Goal: Information Seeking & Learning: Learn about a topic

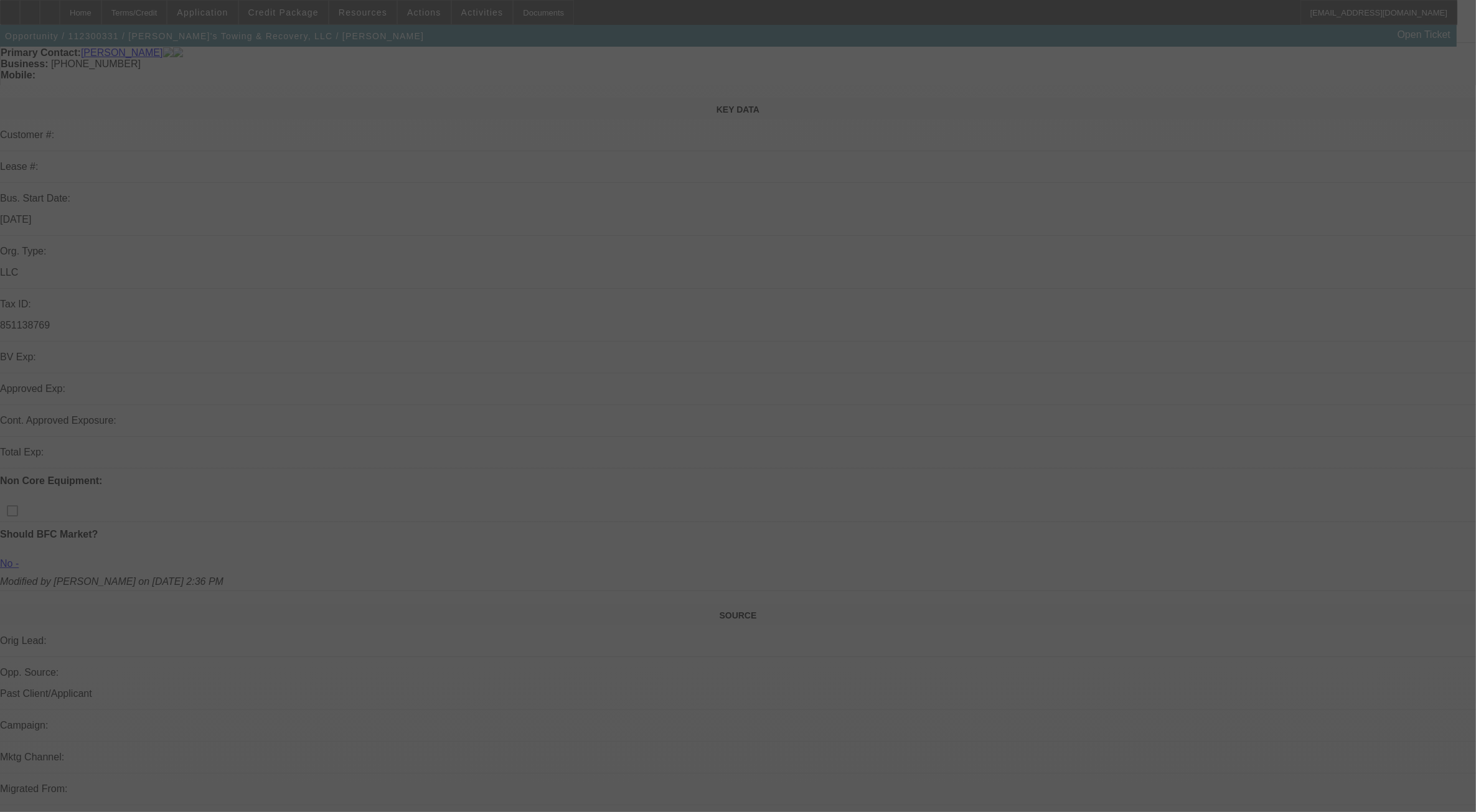
scroll to position [233, 0]
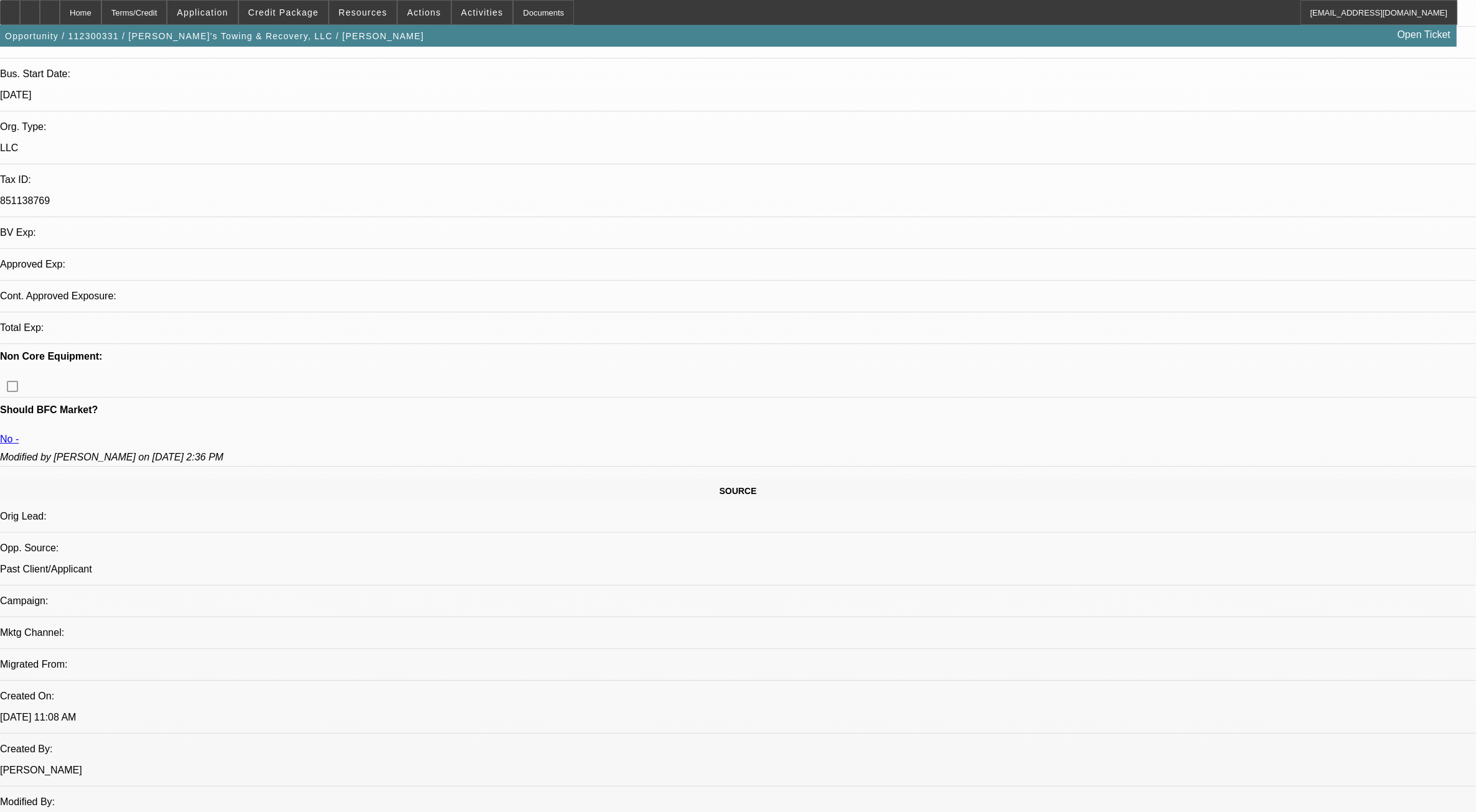
select select "0.1"
select select "2"
select select "0.1"
select select "1"
select select "2"
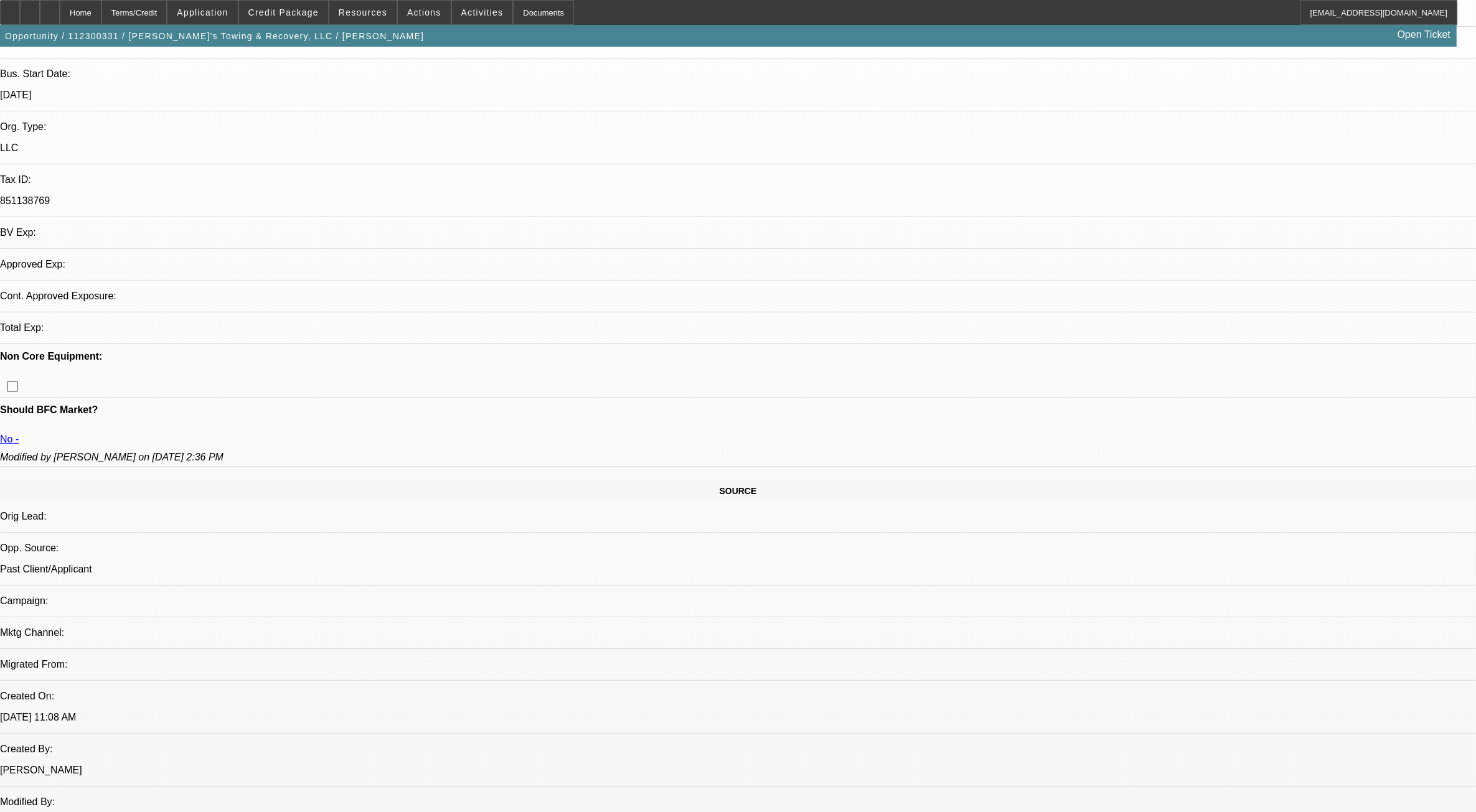
select select "4"
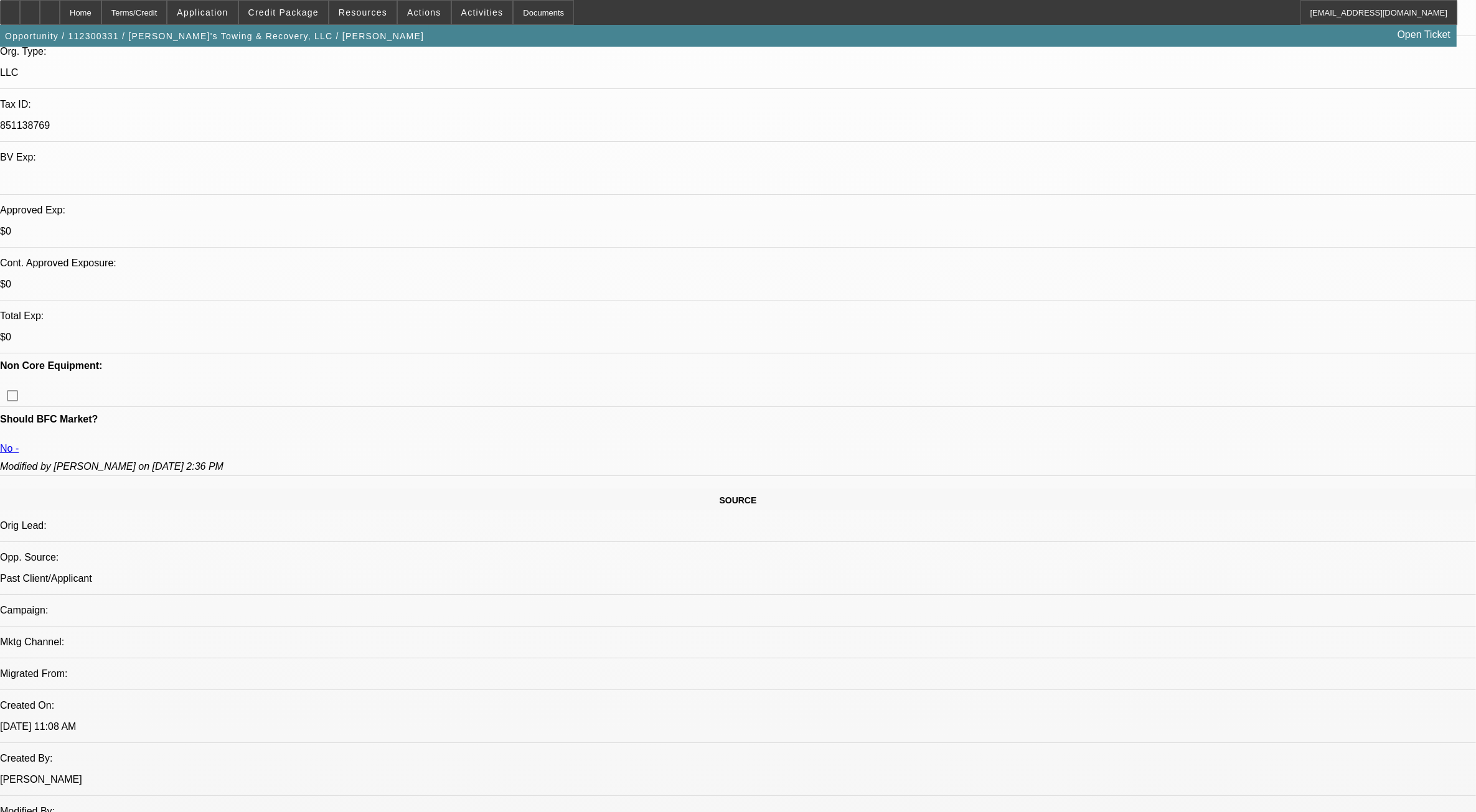
scroll to position [312, 0]
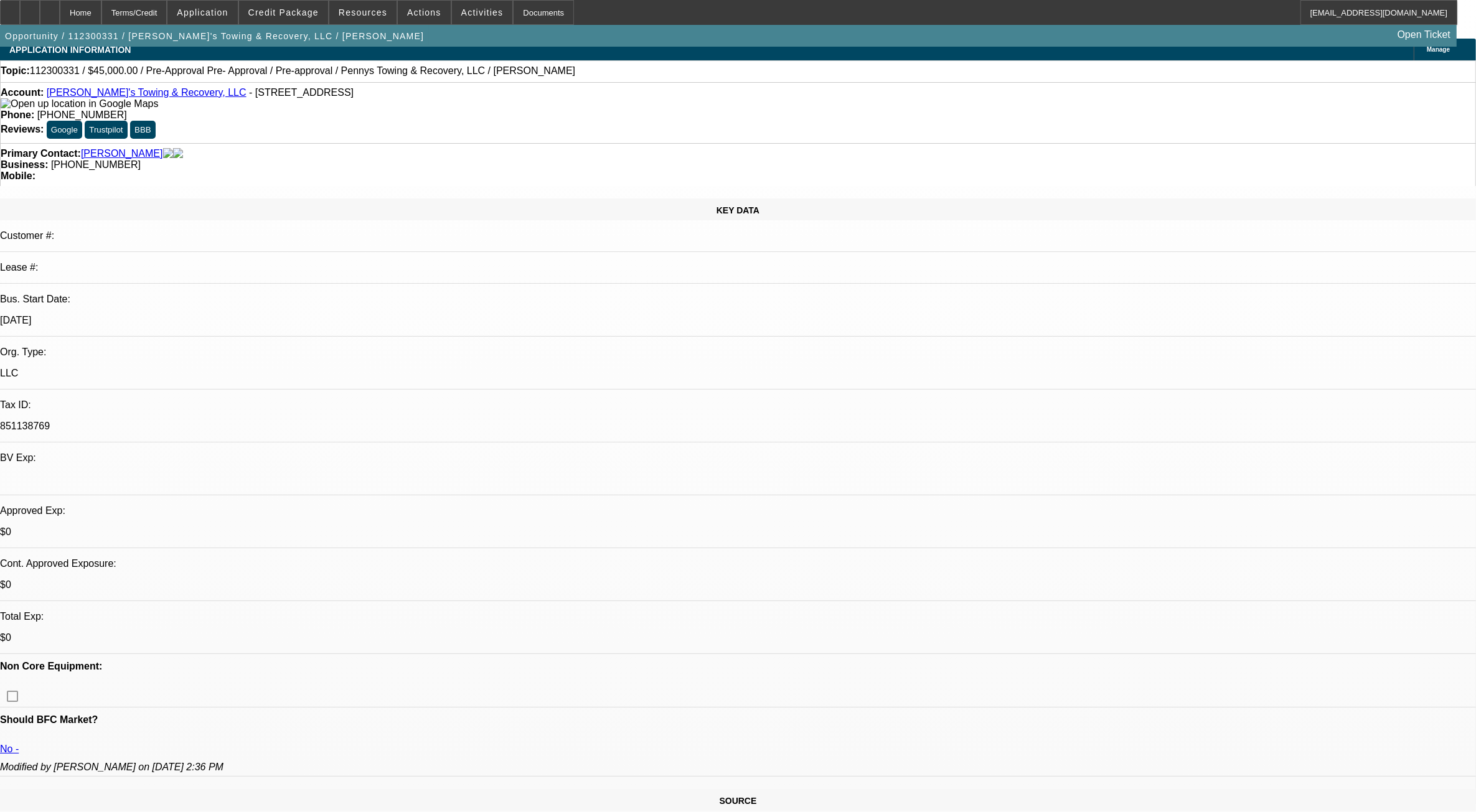
scroll to position [0, 0]
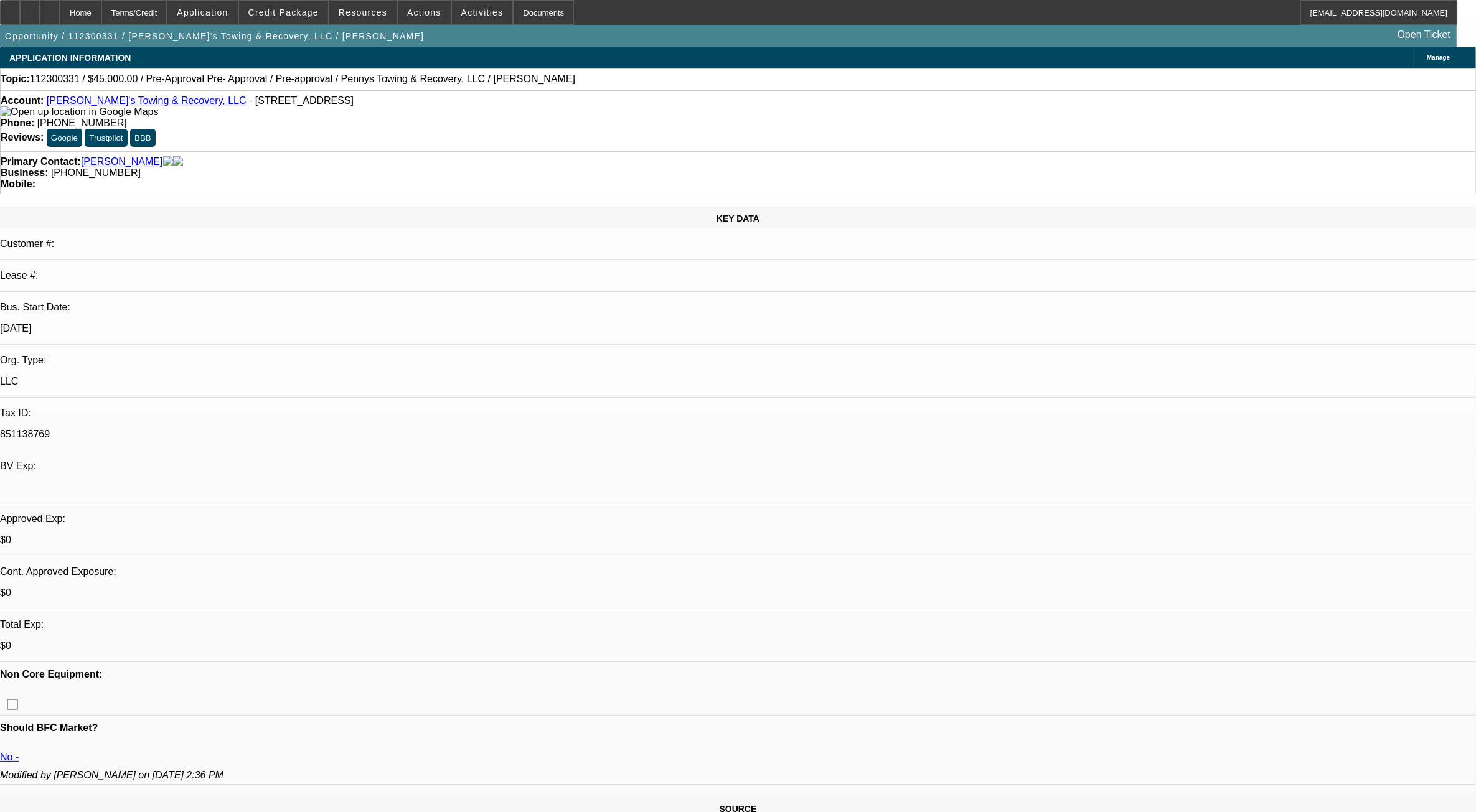
drag, startPoint x: 1329, startPoint y: 414, endPoint x: 996, endPoint y: 391, distance: 333.8
drag, startPoint x: 996, startPoint y: 391, endPoint x: 1287, endPoint y: 417, distance: 292.2
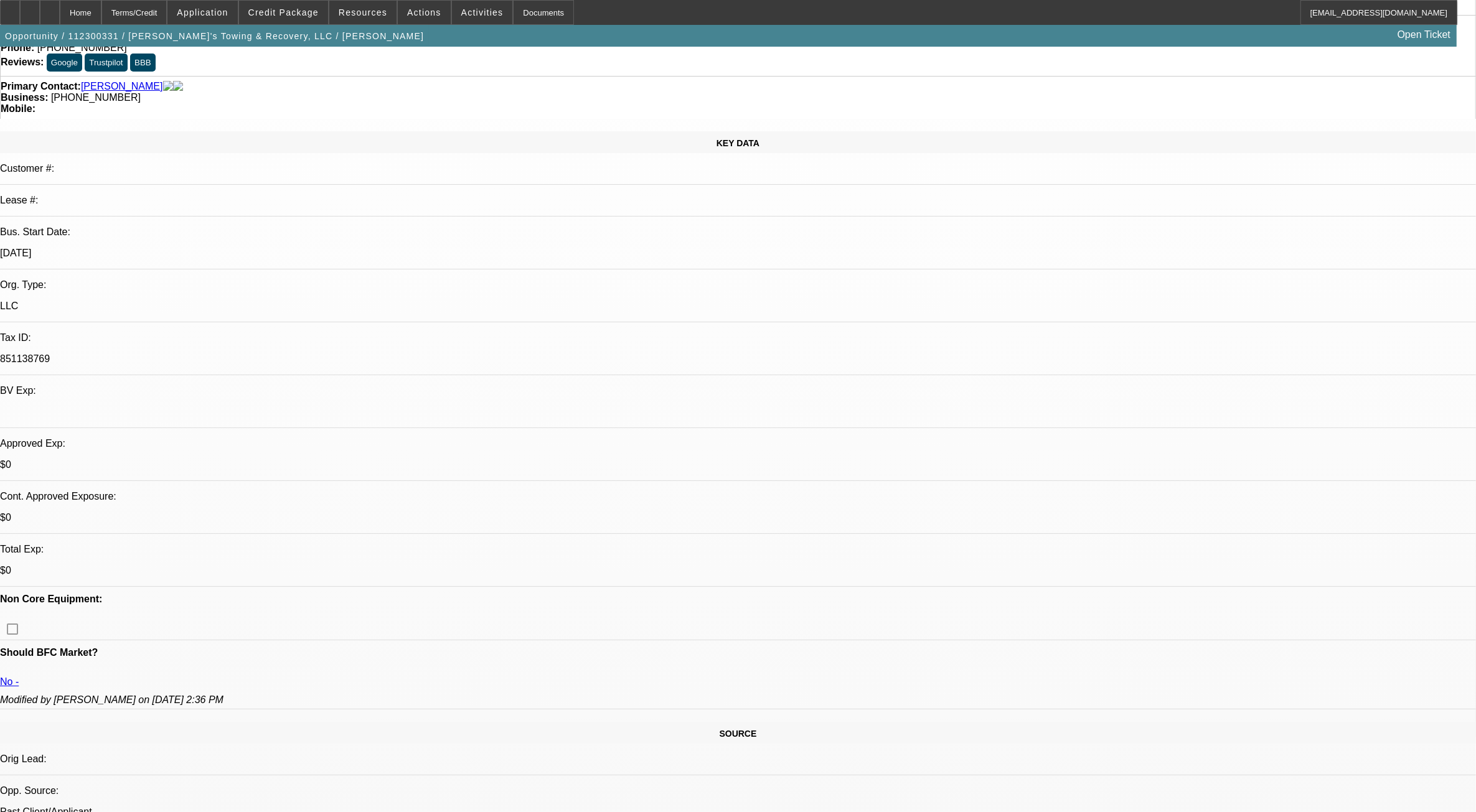
scroll to position [233, 0]
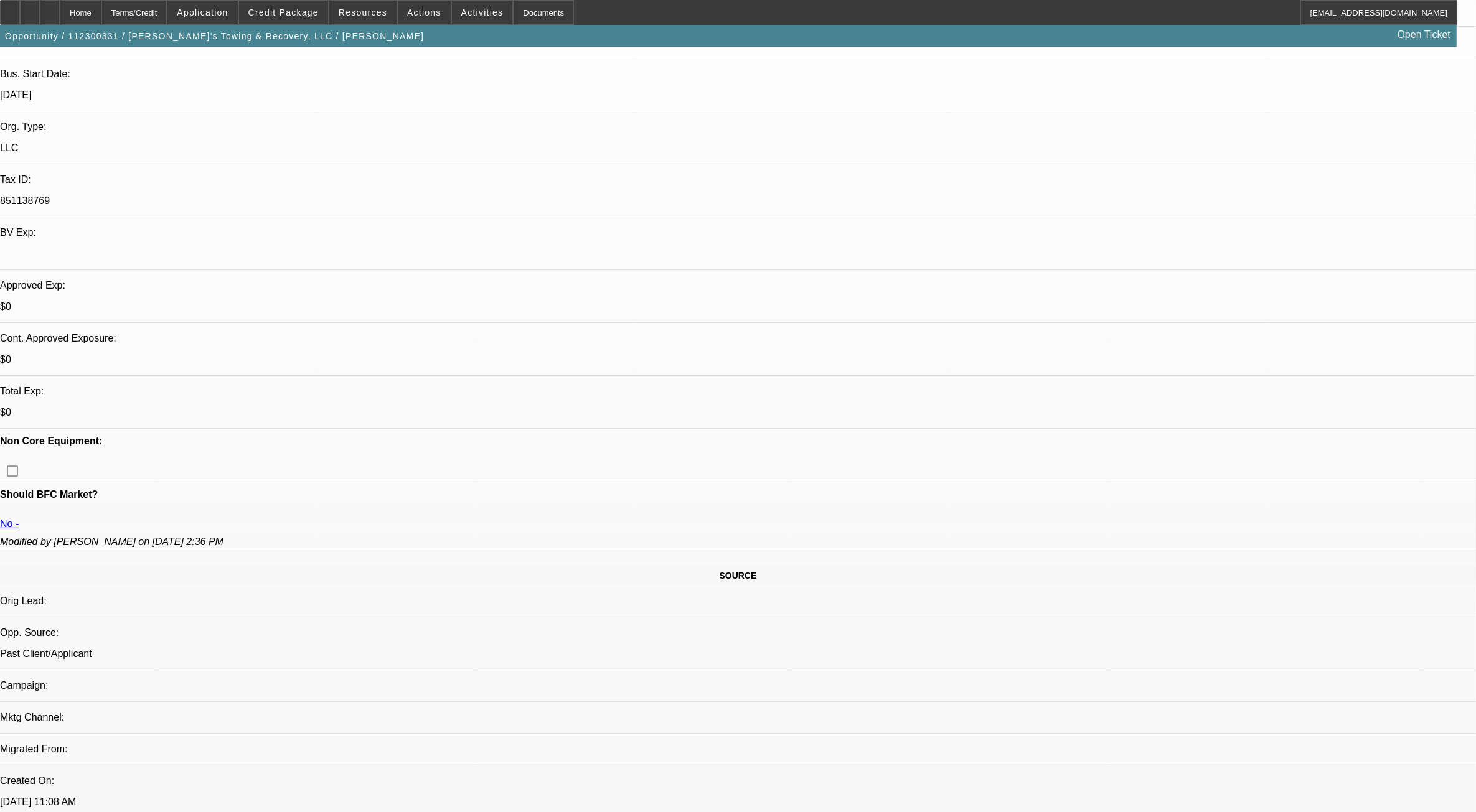
drag, startPoint x: 1325, startPoint y: 405, endPoint x: 1351, endPoint y: 415, distance: 27.9
drag, startPoint x: 1351, startPoint y: 415, endPoint x: 1317, endPoint y: 416, distance: 34.0
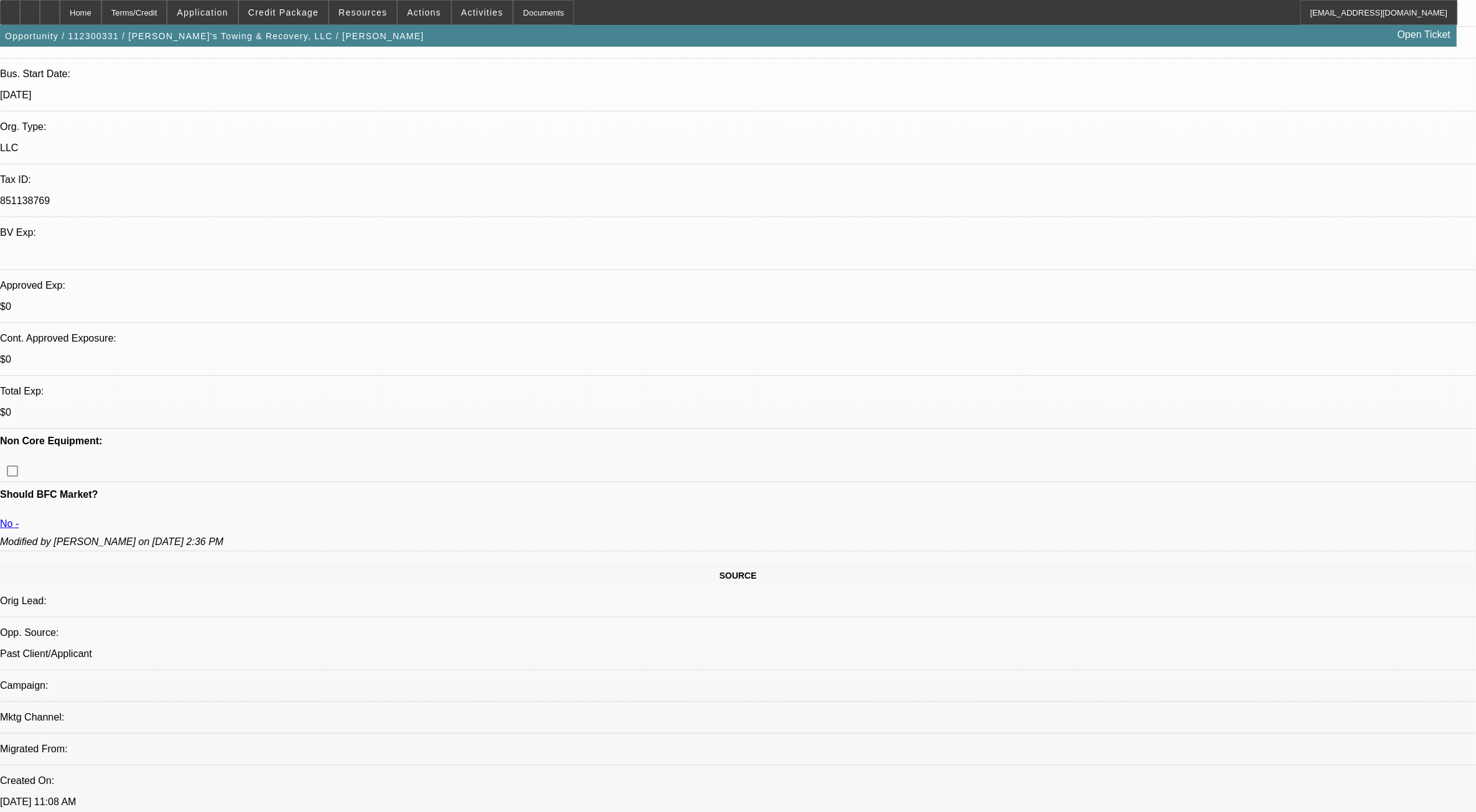
drag, startPoint x: 1317, startPoint y: 402, endPoint x: 1337, endPoint y: 418, distance: 25.6
drag, startPoint x: 1337, startPoint y: 418, endPoint x: 1272, endPoint y: 416, distance: 65.0
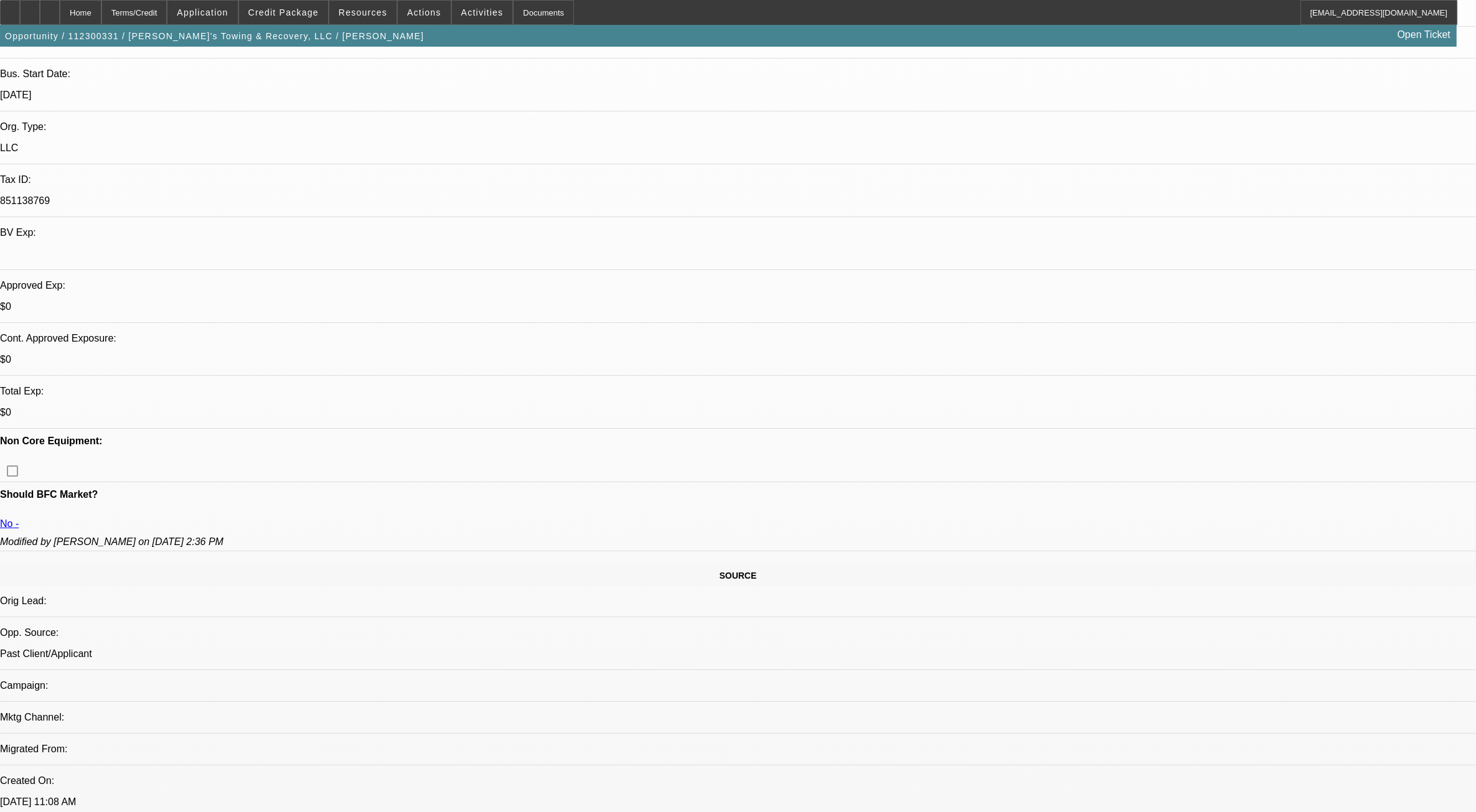
click at [293, 10] on span "Credit Package" at bounding box center [284, 12] width 70 height 10
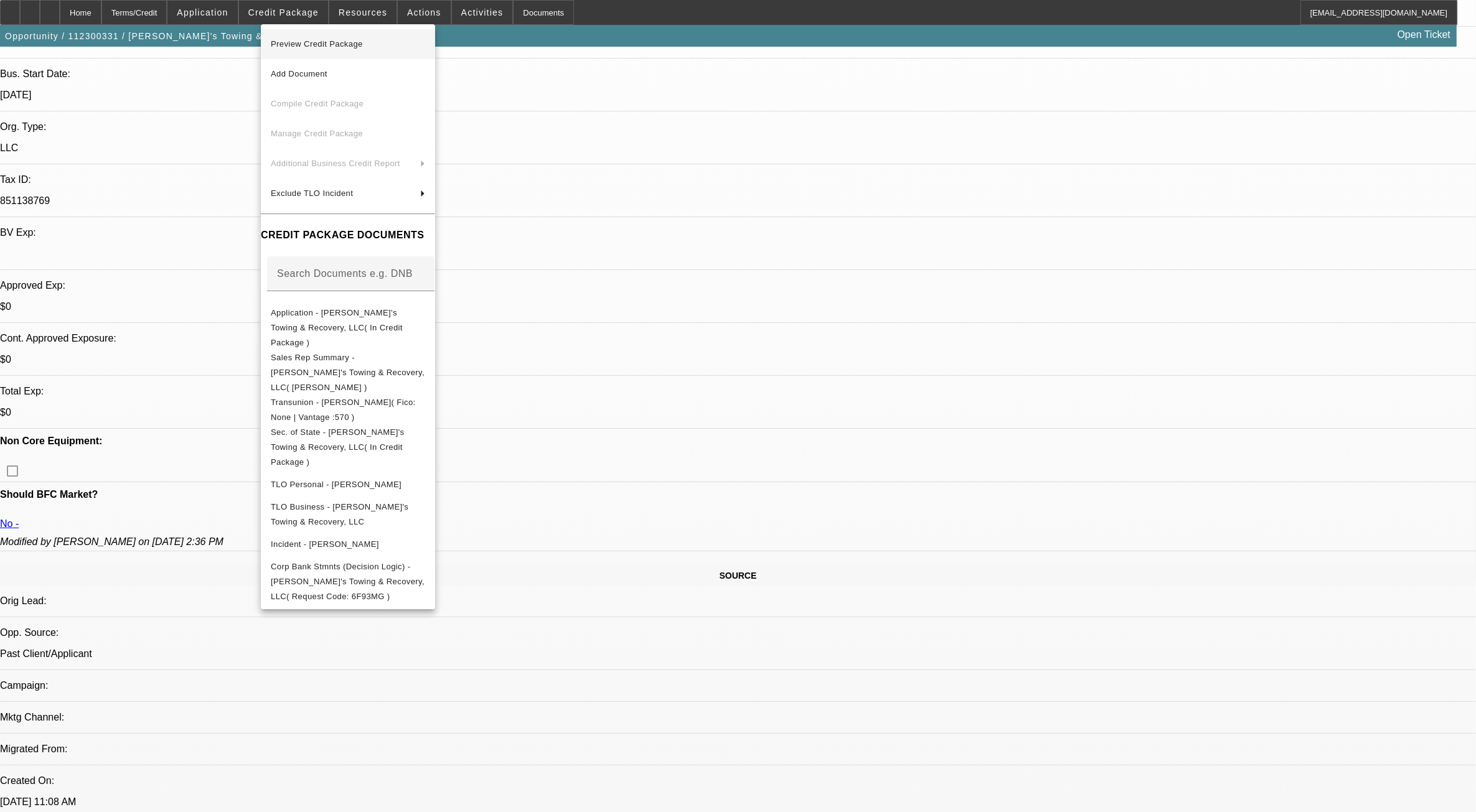
click at [384, 32] on button "Preview Credit Package" at bounding box center [348, 44] width 175 height 30
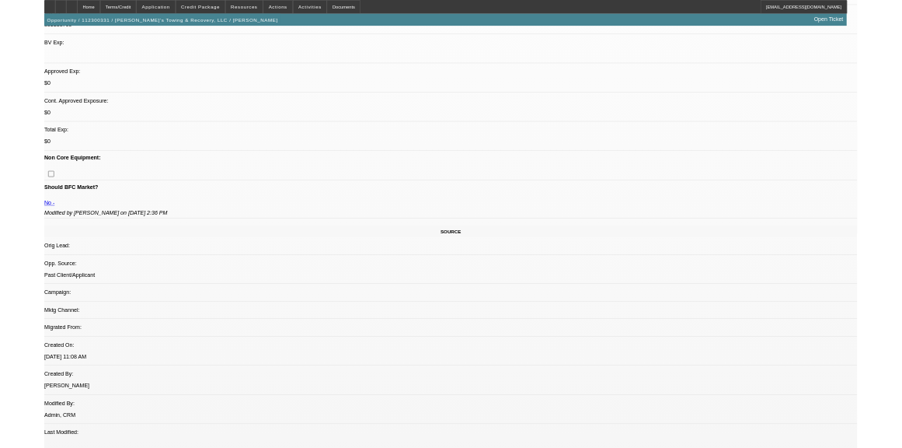
scroll to position [389, 0]
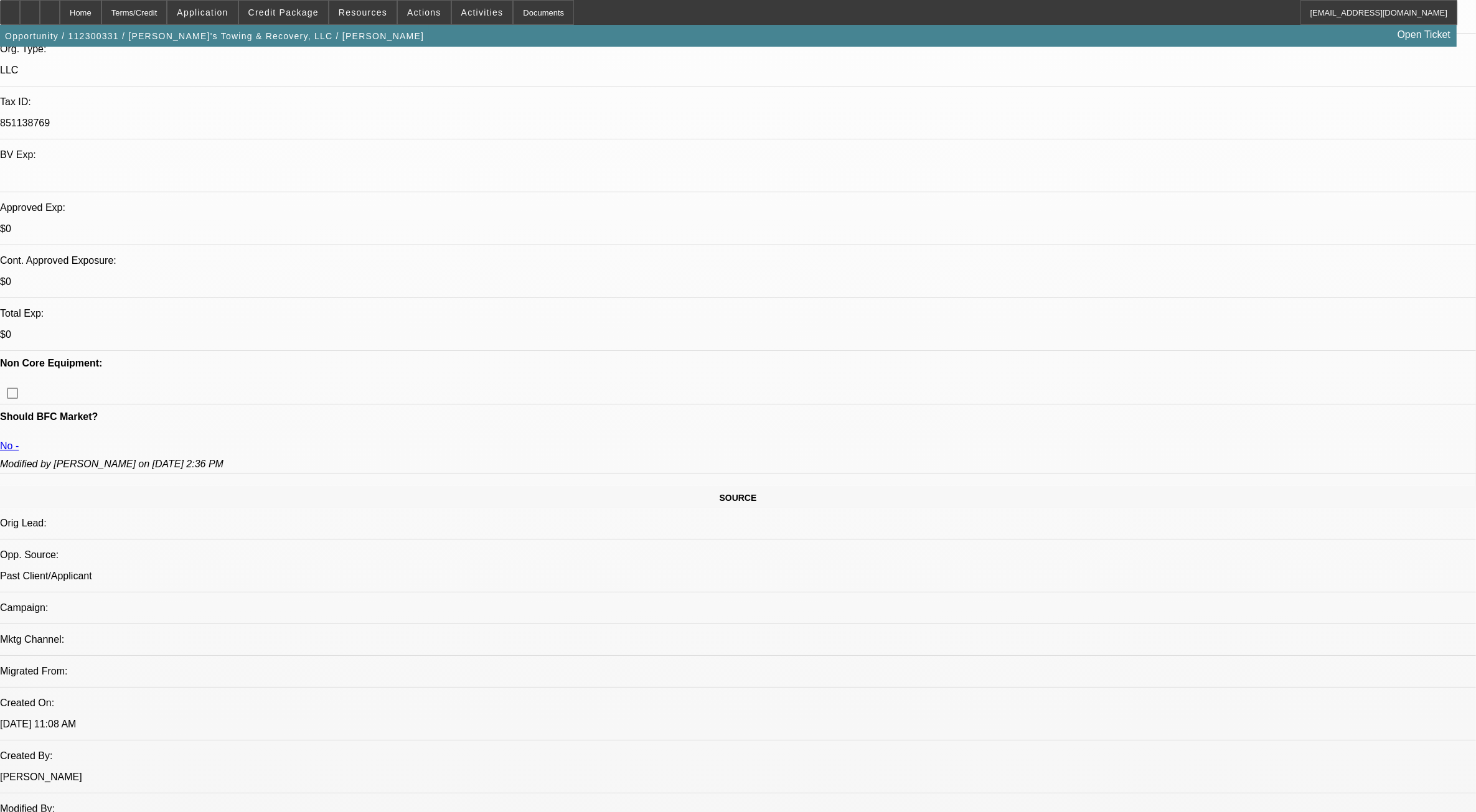
click at [317, 13] on span "Credit Package" at bounding box center [284, 12] width 70 height 10
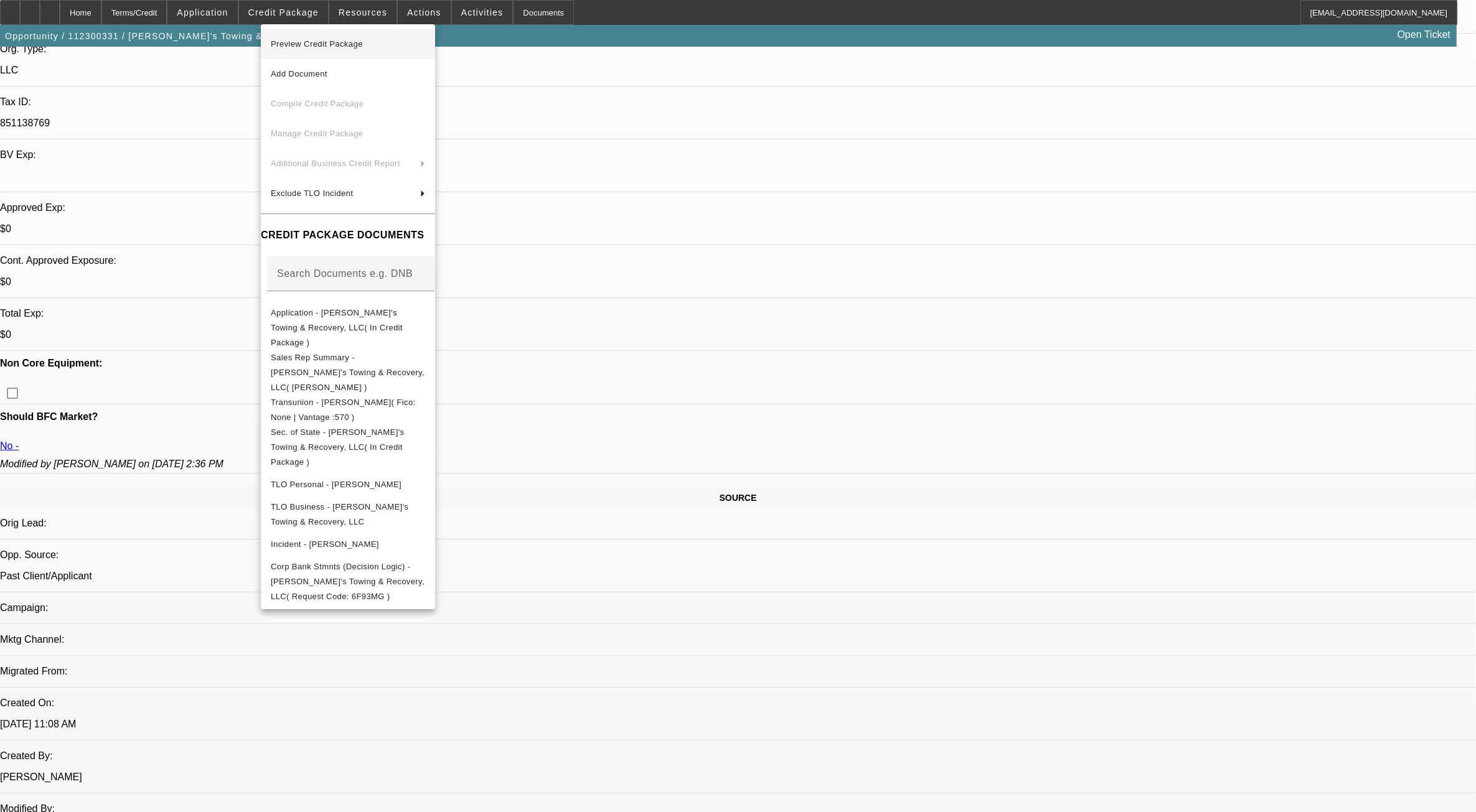
click at [345, 46] on span "Preview Credit Package" at bounding box center [316, 44] width 92 height 10
